Goal: Check status

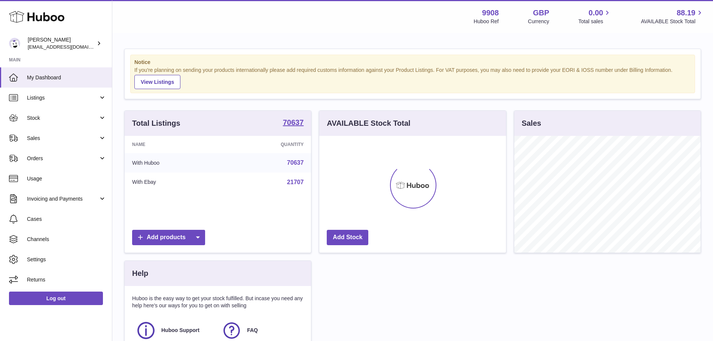
scroll to position [117, 187]
click at [61, 142] on span "Sales" at bounding box center [63, 138] width 72 height 7
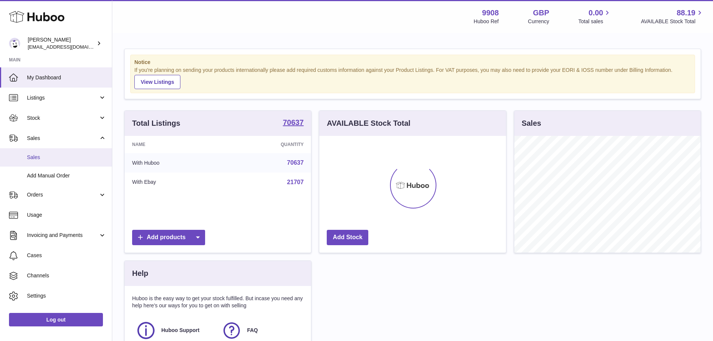
click at [72, 160] on span "Sales" at bounding box center [66, 157] width 79 height 7
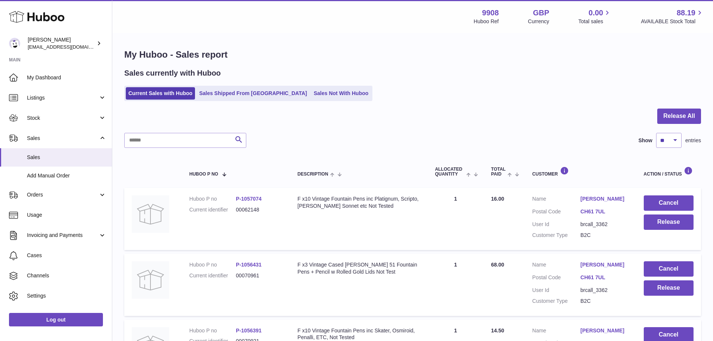
click at [241, 92] on link "Sales Shipped From [GEOGRAPHIC_DATA]" at bounding box center [253, 93] width 113 height 12
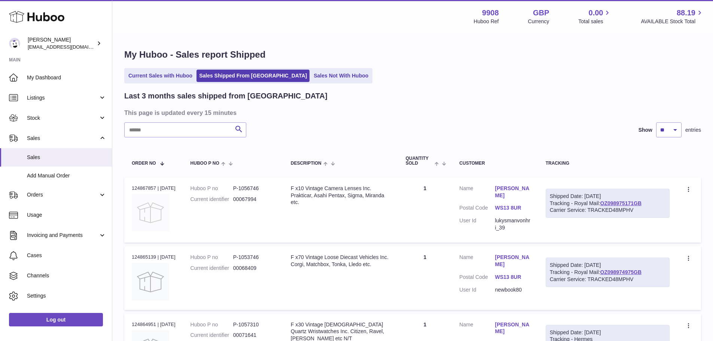
click at [154, 213] on img at bounding box center [150, 212] width 37 height 37
